Goal: Task Accomplishment & Management: Manage account settings

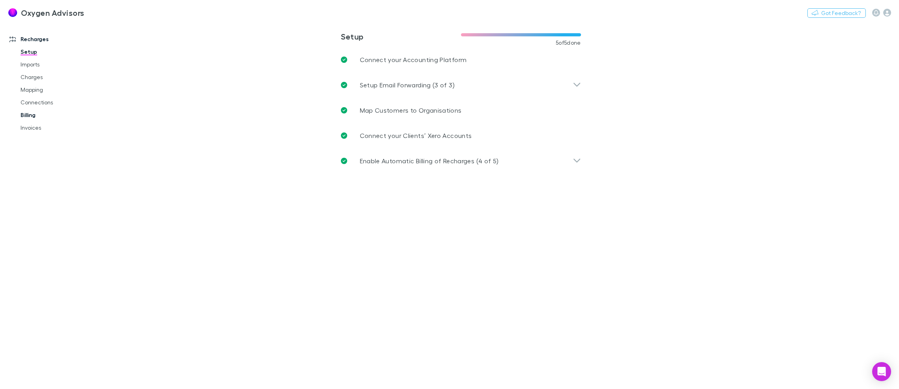
click at [36, 116] on link "Billing" at bounding box center [61, 115] width 96 height 13
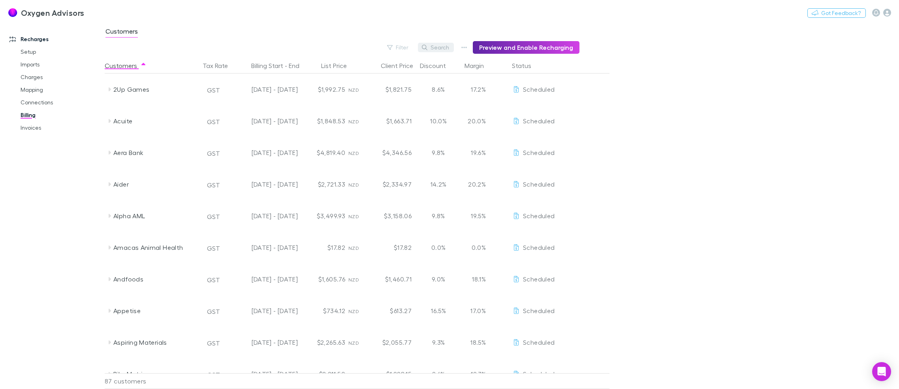
click at [427, 45] on icon "button" at bounding box center [425, 48] width 6 height 6
type input "***"
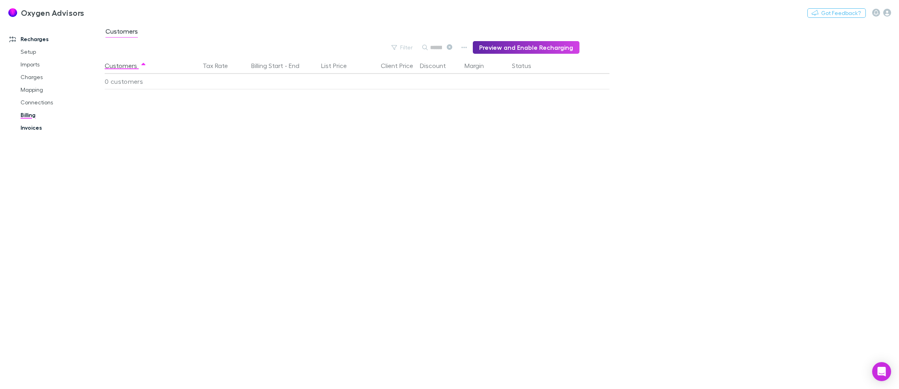
click at [34, 128] on link "Invoices" at bounding box center [61, 127] width 96 height 13
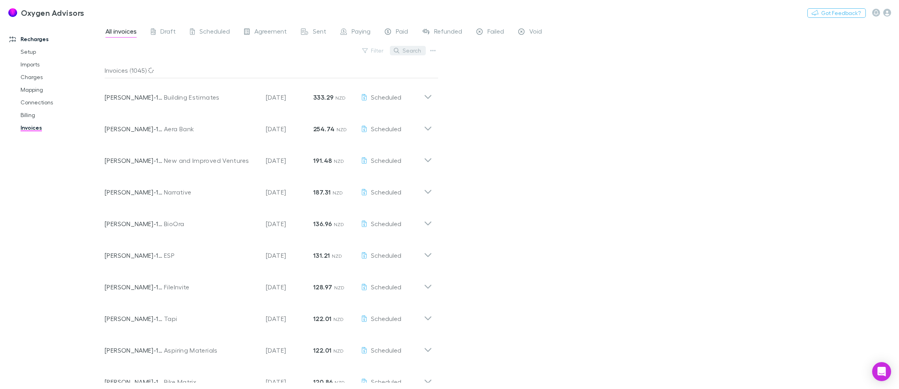
click at [405, 51] on button "Search" at bounding box center [408, 50] width 36 height 9
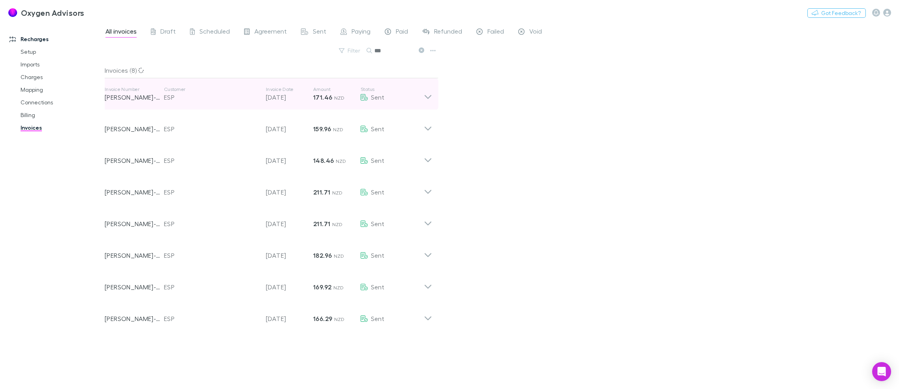
type input "***"
click at [428, 94] on icon at bounding box center [428, 94] width 8 height 16
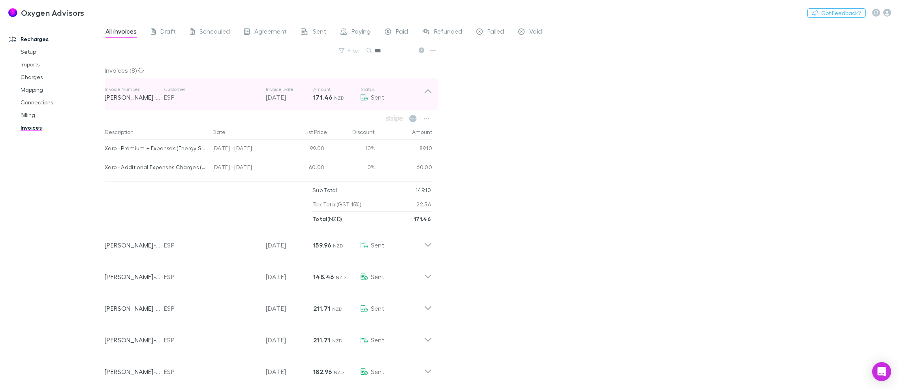
click at [428, 94] on icon at bounding box center [428, 94] width 8 height 16
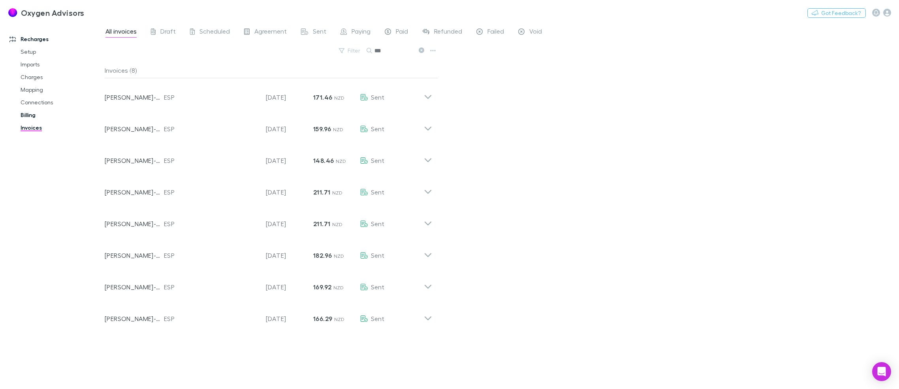
click at [29, 119] on link "Billing" at bounding box center [61, 115] width 96 height 13
click at [26, 104] on link "Connections" at bounding box center [61, 102] width 96 height 13
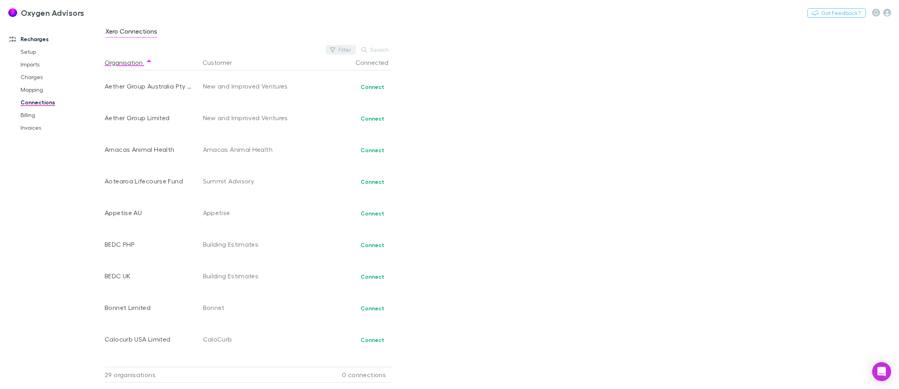
click at [342, 47] on button "Filter" at bounding box center [341, 49] width 30 height 9
type input "***"
click at [488, 113] on div at bounding box center [449, 194] width 899 height 389
click at [121, 61] on button "Organisation" at bounding box center [128, 62] width 47 height 16
click at [113, 62] on button "Organisation" at bounding box center [128, 62] width 47 height 16
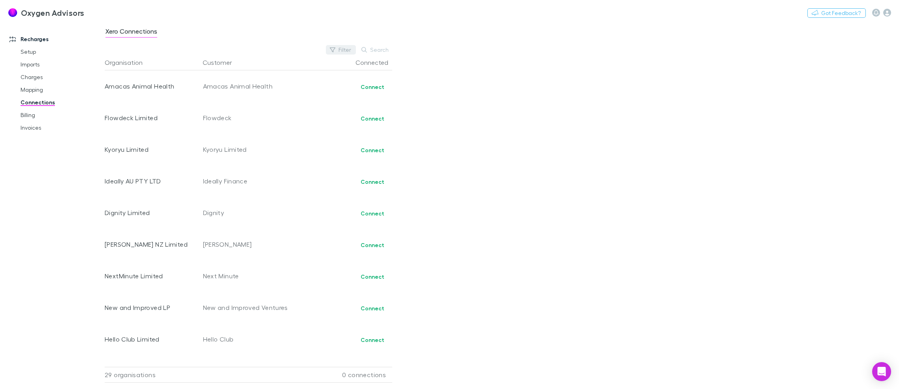
click at [333, 45] on button "Filter" at bounding box center [341, 49] width 30 height 9
click at [312, 101] on li "No" at bounding box center [287, 101] width 137 height 13
click at [348, 65] on icon "Clear" at bounding box center [348, 65] width 5 height 5
click at [518, 81] on div at bounding box center [449, 194] width 899 height 389
click at [26, 89] on link "Mapping" at bounding box center [61, 89] width 96 height 13
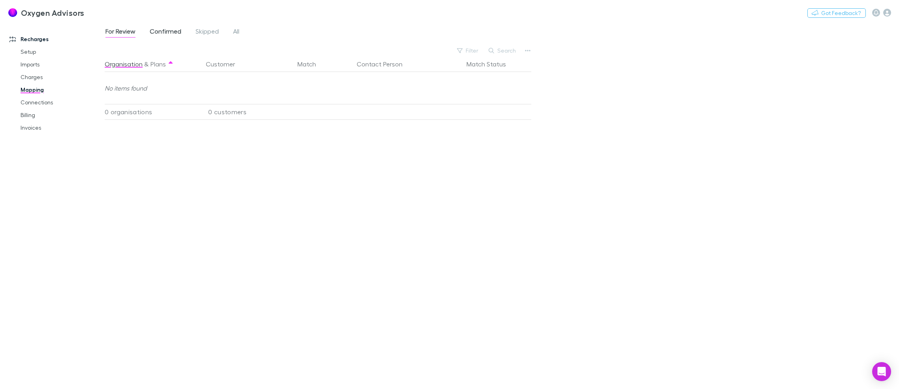
click at [177, 30] on span "Confirmed" at bounding box center [166, 32] width 32 height 10
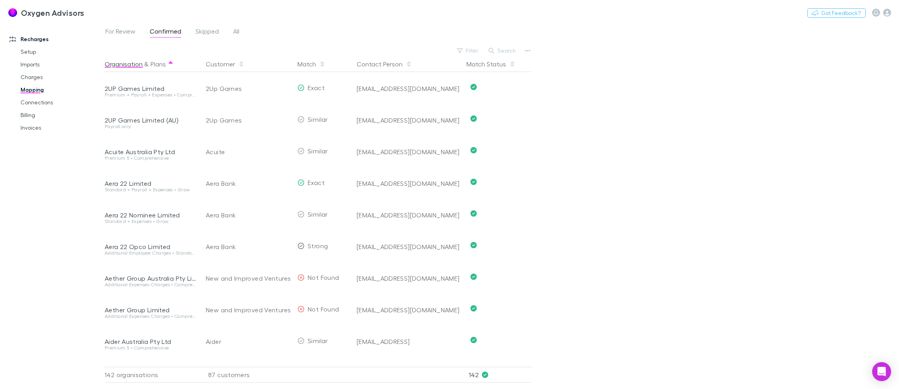
click at [131, 71] on button "Organisation" at bounding box center [124, 64] width 38 height 16
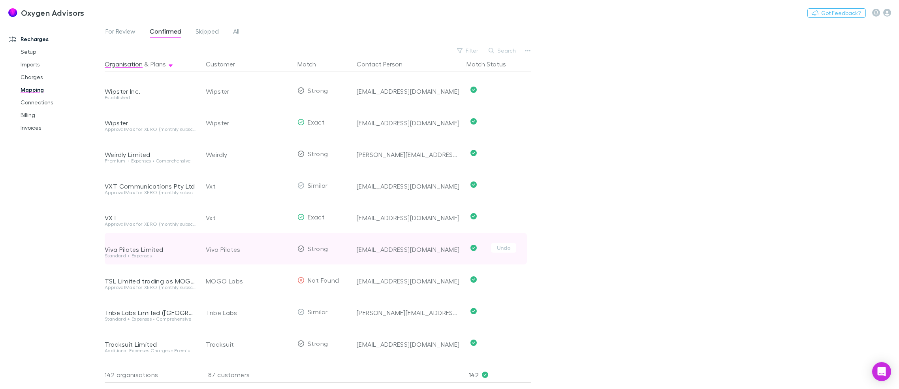
scroll to position [237, 0]
